Goal: Transaction & Acquisition: Purchase product/service

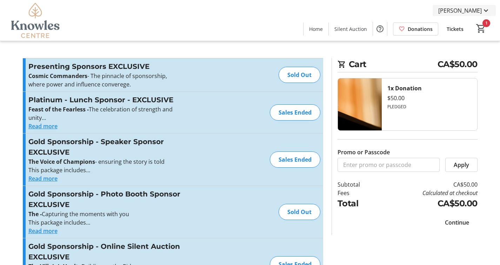
click at [487, 10] on mat-icon at bounding box center [486, 10] width 8 height 8
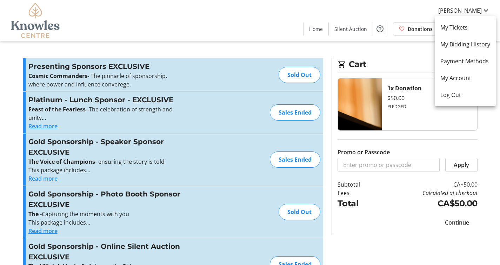
click at [418, 60] on div at bounding box center [250, 132] width 500 height 265
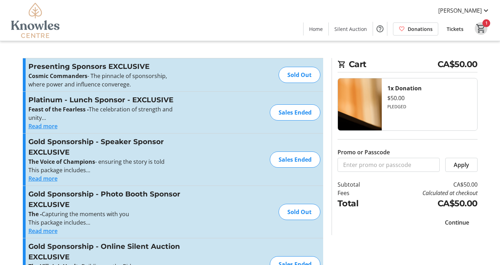
click at [480, 28] on mat-icon "1" at bounding box center [481, 28] width 11 height 11
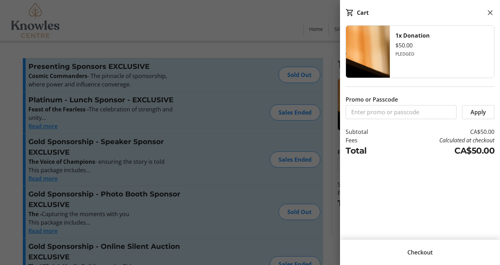
click at [414, 251] on span "Checkout" at bounding box center [420, 252] width 25 height 8
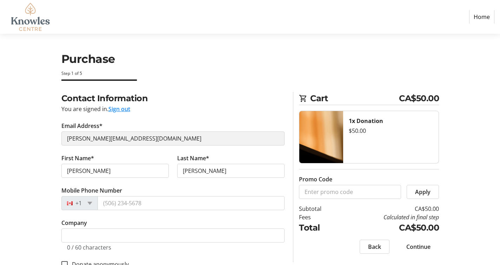
select select "CA"
drag, startPoint x: 107, startPoint y: 170, endPoint x: 53, endPoint y: 166, distance: 53.9
click at [53, 166] on div "Contact Information You are signed in. Sign out Email Address* [PERSON_NAME][EM…" at bounding box center [250, 248] width 463 height 312
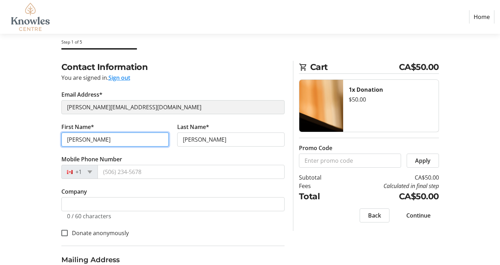
scroll to position [47, 0]
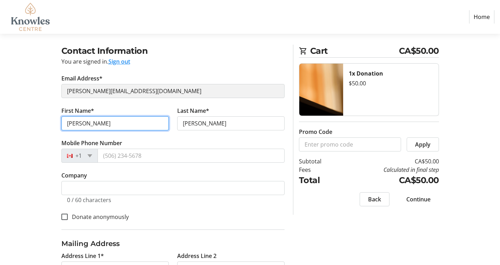
type input "[PERSON_NAME]"
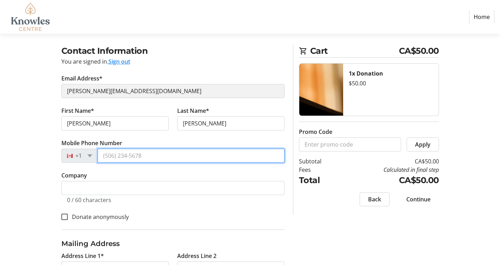
click at [123, 157] on input "Mobile Phone Number" at bounding box center [191, 155] width 187 height 14
type input "[PHONE_NUMBER]"
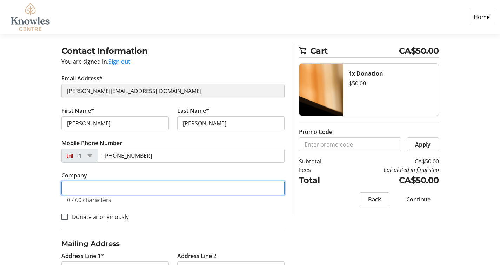
click at [110, 192] on input "Company" at bounding box center [172, 188] width 223 height 14
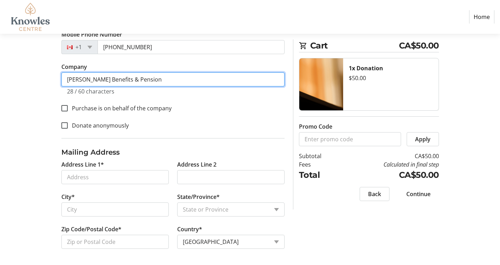
scroll to position [157, 0]
type input "[PERSON_NAME] Benefits & Pension"
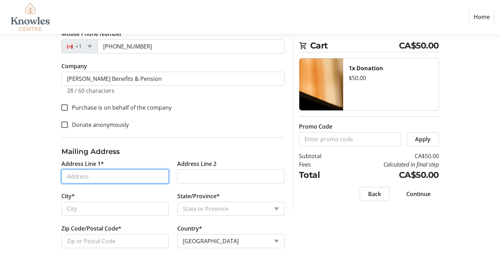
click at [100, 179] on input "Address Line 1*" at bounding box center [114, 176] width 107 height 14
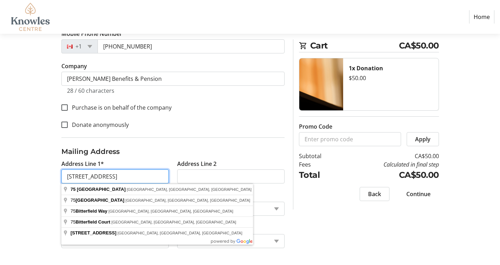
type input "[STREET_ADDRESS]"
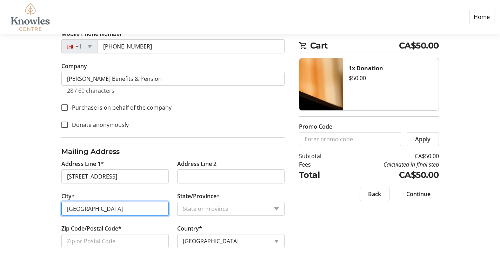
type input "[GEOGRAPHIC_DATA]"
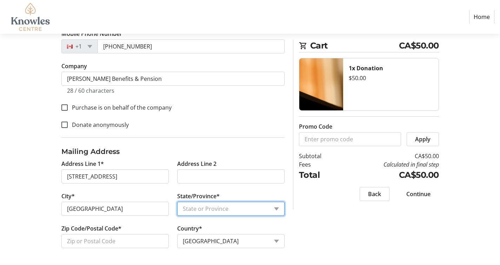
select select "MB"
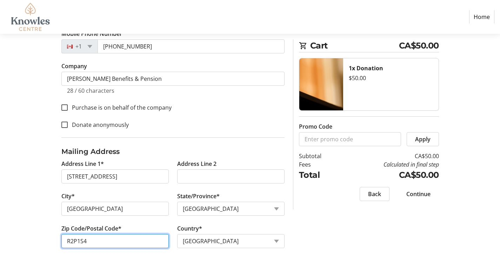
type input "R2P1S4"
click at [330, 242] on div "Contact Information You are signed in. Sign out Email Address* [PERSON_NAME][EM…" at bounding box center [250, 99] width 463 height 329
click at [414, 193] on span "Continue" at bounding box center [419, 194] width 24 height 8
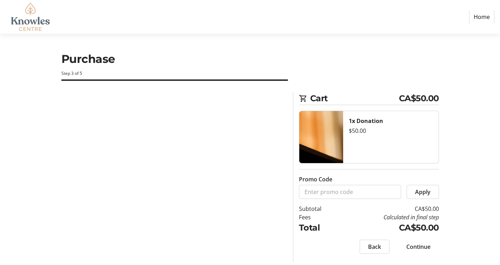
scroll to position [0, 0]
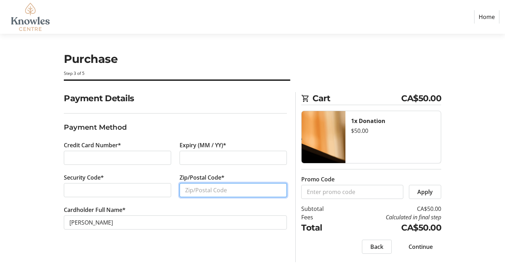
click at [229, 193] on input "Zip/Postal Code*" at bounding box center [233, 190] width 107 height 14
type input "R2P1S4"
click at [418, 245] on span "Continue" at bounding box center [421, 246] width 24 height 8
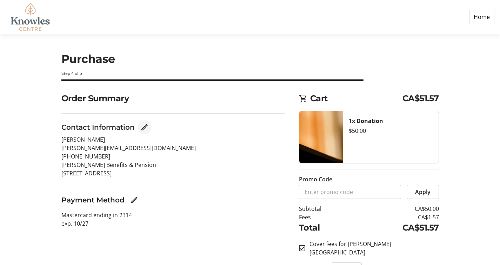
click at [144, 127] on mat-icon "Edit Contact Information" at bounding box center [144, 127] width 8 height 8
select select "MB"
select select "CA"
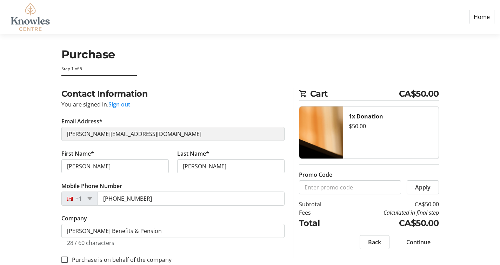
scroll to position [11, 0]
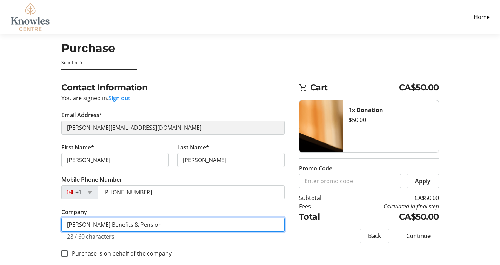
drag, startPoint x: 120, startPoint y: 218, endPoint x: 54, endPoint y: 209, distance: 66.5
click at [54, 209] on div "Contact Information You are signed in. Sign out Email Address* [PERSON_NAME][EM…" at bounding box center [250, 245] width 463 height 329
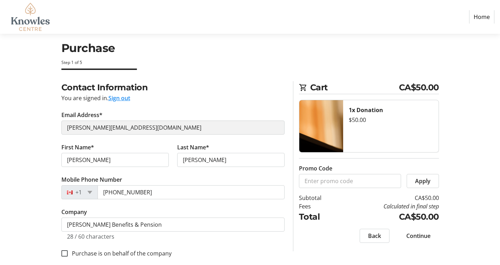
click at [27, 205] on div "Contact Information You are signed in. Sign out Email Address* [PERSON_NAME][EM…" at bounding box center [250, 245] width 463 height 329
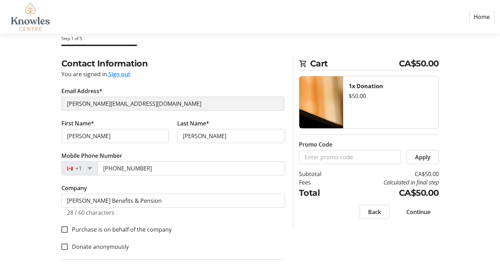
scroll to position [39, 0]
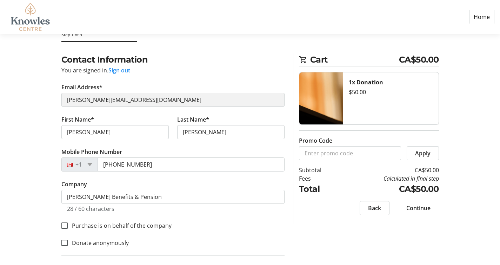
click at [418, 209] on span "Continue" at bounding box center [419, 208] width 24 height 8
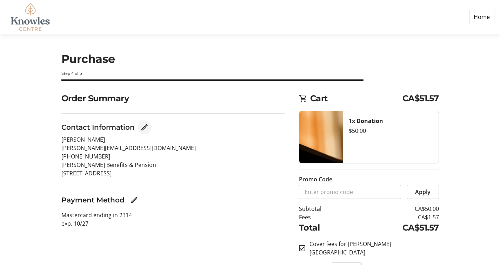
click at [143, 126] on mat-icon "Edit Contact Information" at bounding box center [144, 127] width 8 height 8
select select "MB"
select select "CA"
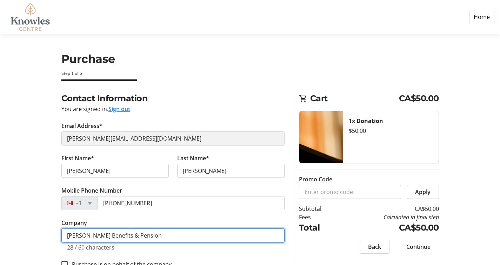
drag, startPoint x: 150, startPoint y: 236, endPoint x: 78, endPoint y: 227, distance: 72.5
click at [78, 227] on tr-form-field "Company [PERSON_NAME] Benefits & Pension 28 / 60 characters" at bounding box center [172, 238] width 223 height 41
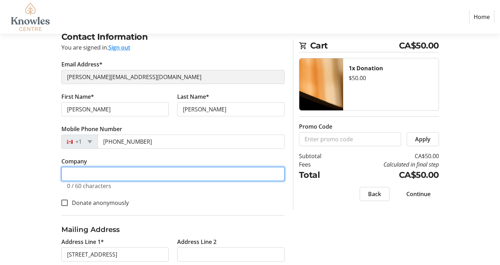
scroll to position [105, 0]
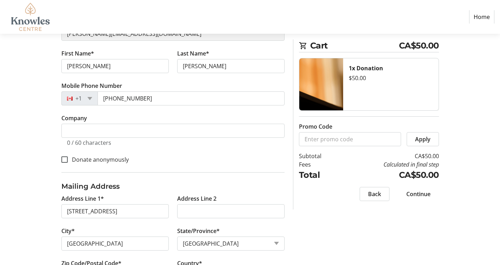
click at [418, 192] on span "Continue" at bounding box center [419, 194] width 24 height 8
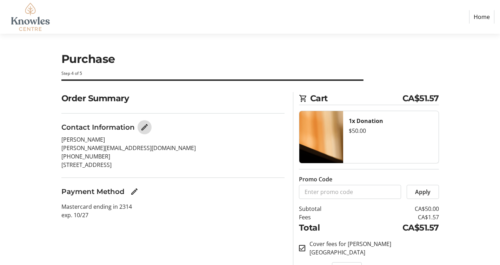
click at [144, 126] on mat-icon "Edit Contact Information" at bounding box center [144, 127] width 8 height 8
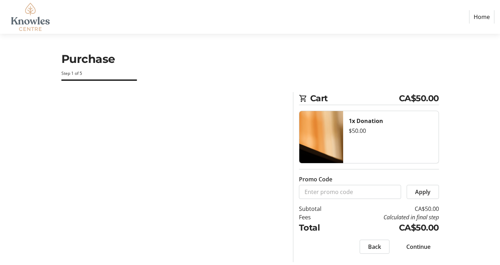
select select "MB"
select select "CA"
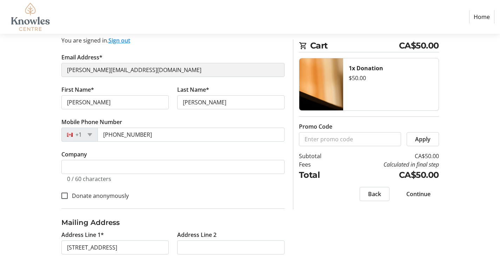
scroll to position [80, 0]
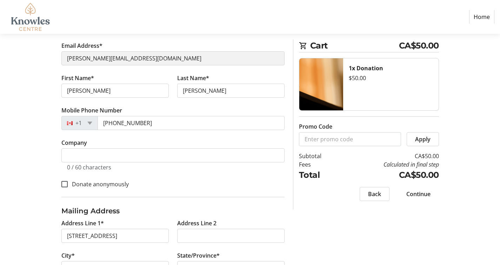
click at [423, 196] on span "Continue" at bounding box center [419, 194] width 24 height 8
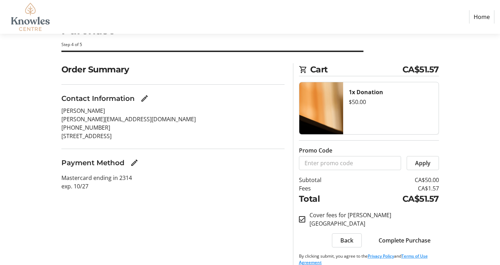
scroll to position [30, 0]
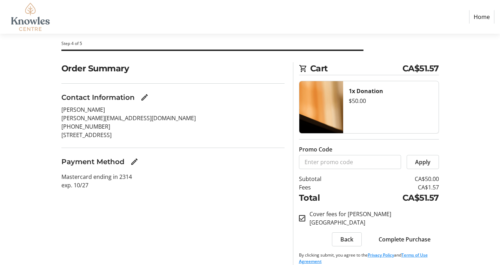
click at [403, 235] on span "Complete Purchase" at bounding box center [405, 239] width 52 height 8
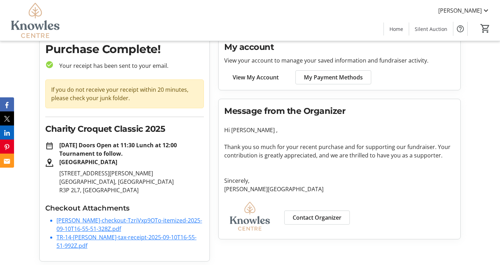
scroll to position [31, 0]
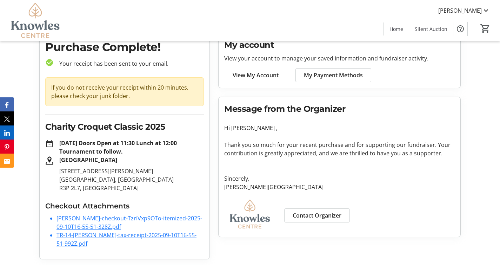
click at [112, 222] on li "[PERSON_NAME]-checkout-TzriVxp9OTo-itemized-2025-09-10T16-55-51-328Z.pdf" at bounding box center [130, 222] width 147 height 17
click at [113, 220] on link "[PERSON_NAME]-checkout-TzriVxp9OTo-itemized-2025-09-10T16-55-51-328Z.pdf" at bounding box center [130, 222] width 146 height 16
click at [75, 238] on link "TR-14-[PERSON_NAME]-tax-receipt-2025-09-10T16-55-51-992Z.pdf" at bounding box center [127, 239] width 140 height 16
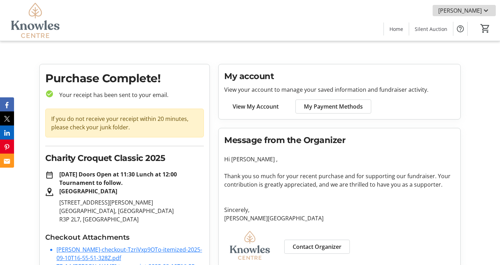
click at [488, 11] on mat-icon at bounding box center [486, 10] width 8 height 8
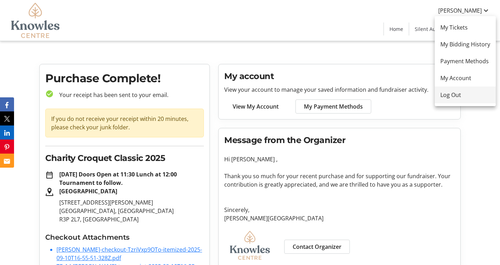
click at [449, 91] on span "Log Out" at bounding box center [466, 95] width 50 height 8
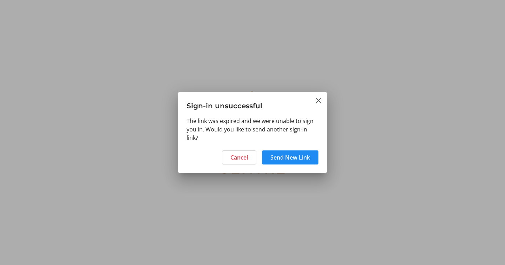
drag, startPoint x: 320, startPoint y: 98, endPoint x: 315, endPoint y: 95, distance: 6.3
click at [320, 98] on mat-icon "Close" at bounding box center [319, 100] width 8 height 8
